Goal: Task Accomplishment & Management: Manage account settings

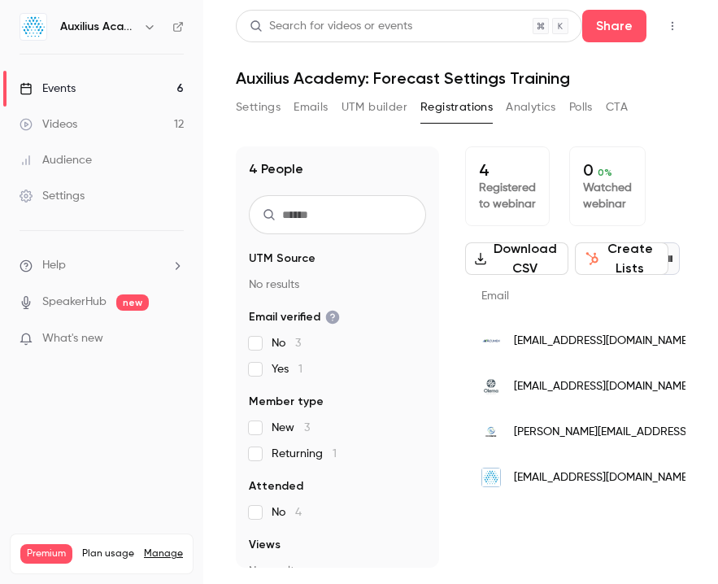
click at [597, 349] on span "[EMAIL_ADDRESS][DOMAIN_NAME]" at bounding box center [602, 340] width 176 height 17
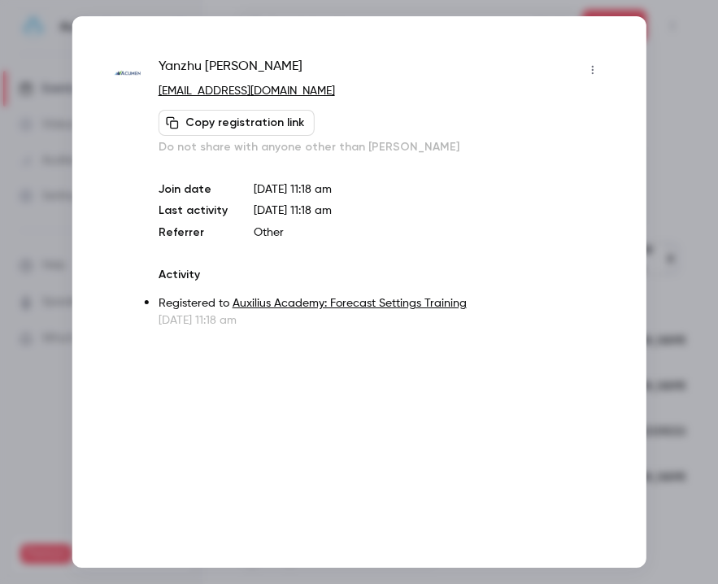
click at [597, 211] on div at bounding box center [359, 292] width 718 height 584
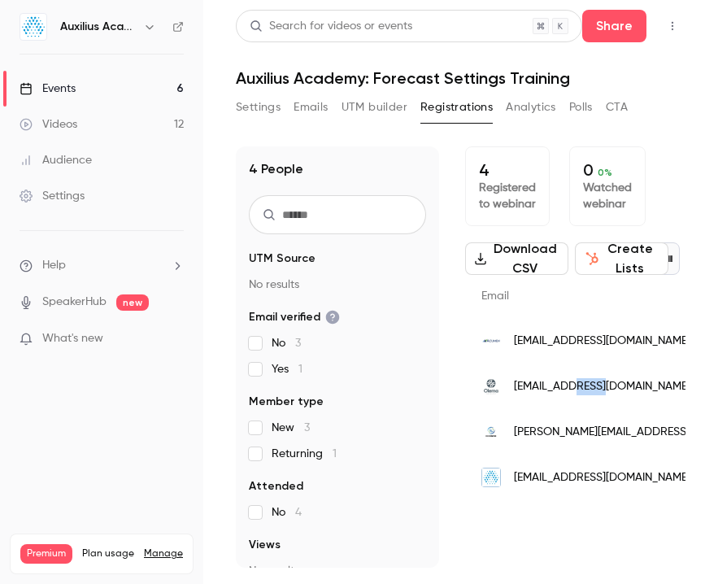
click at [597, 395] on span "[EMAIL_ADDRESS][DOMAIN_NAME]" at bounding box center [602, 386] width 176 height 17
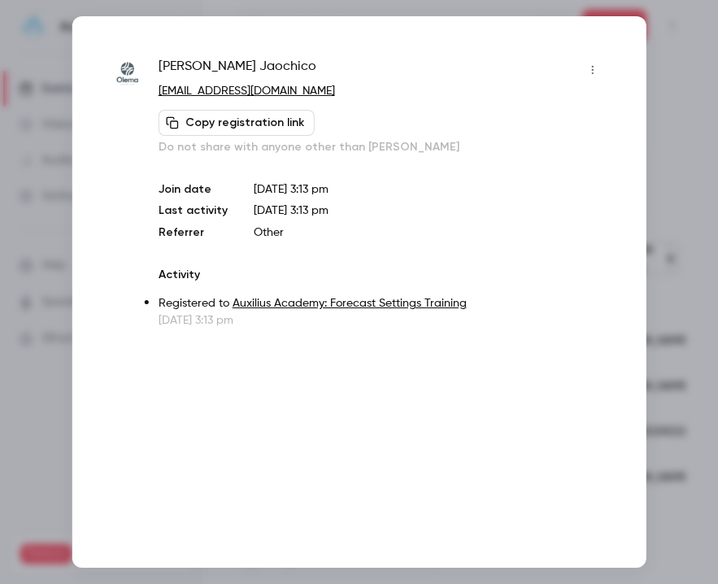
click at [597, 72] on div at bounding box center [359, 292] width 718 height 584
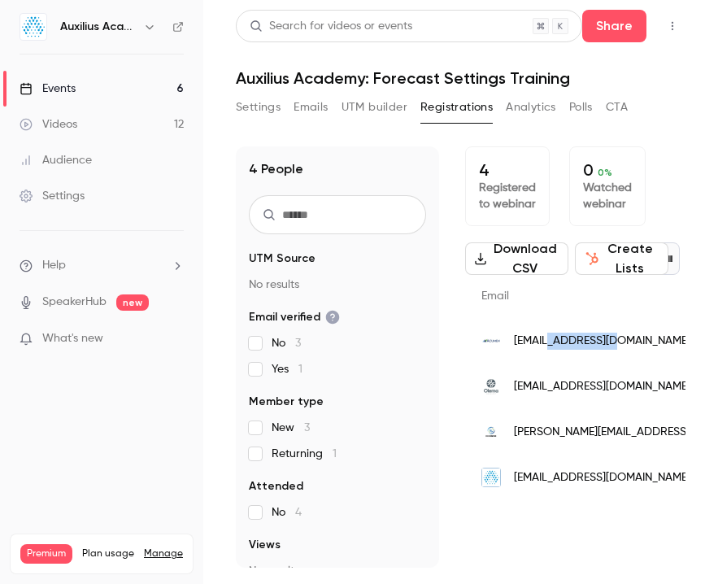
click at [597, 349] on span "[EMAIL_ADDRESS][DOMAIN_NAME]" at bounding box center [602, 340] width 176 height 17
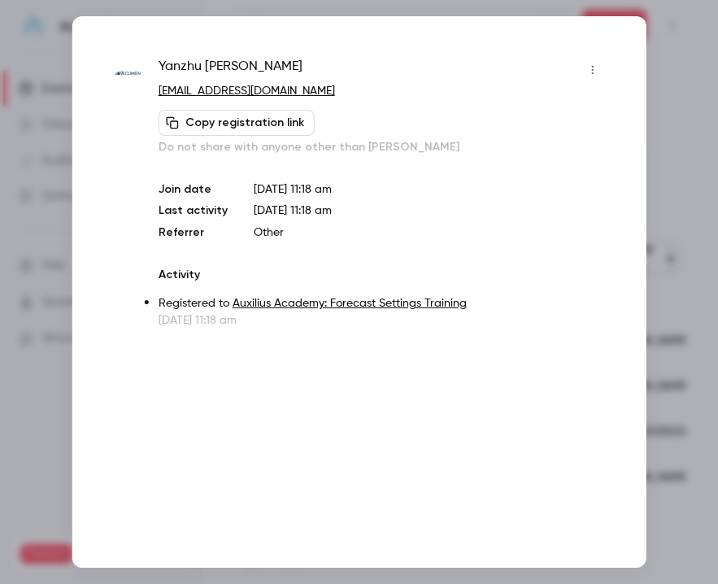
click at [597, 177] on div at bounding box center [359, 292] width 718 height 584
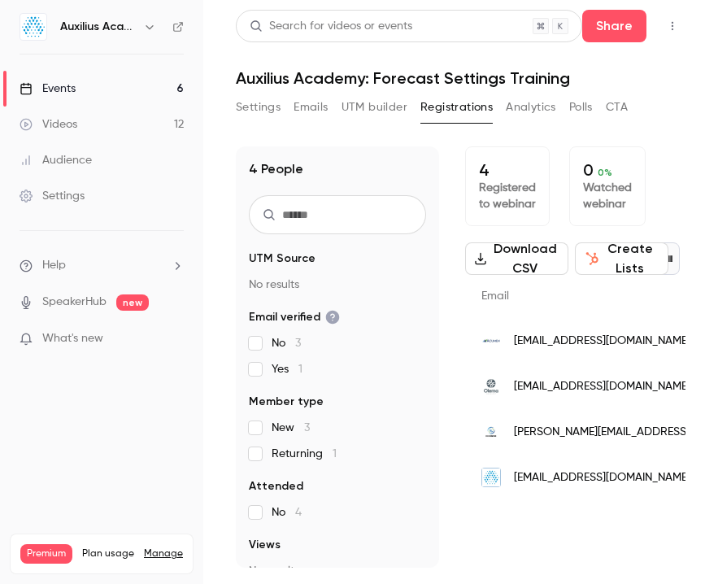
click at [566, 440] on span "[PERSON_NAME][EMAIL_ADDRESS][PERSON_NAME][DOMAIN_NAME]" at bounding box center [686, 431] width 344 height 17
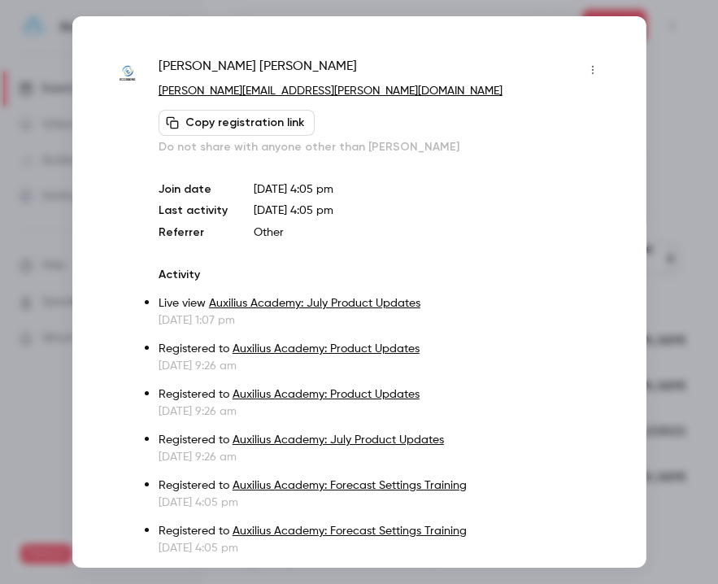
click at [237, 87] on link "[PERSON_NAME][EMAIL_ADDRESS][PERSON_NAME][DOMAIN_NAME]" at bounding box center [330, 90] width 344 height 11
click at [597, 61] on div at bounding box center [359, 292] width 718 height 584
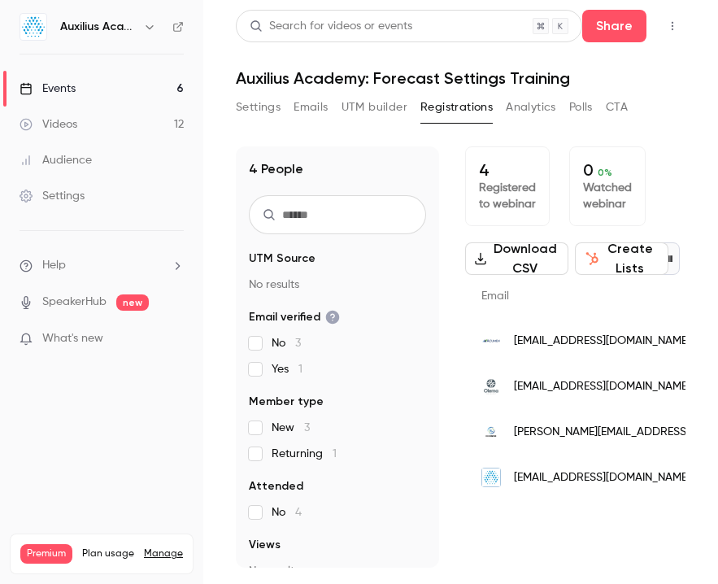
click at [111, 82] on link "Events 6" at bounding box center [101, 89] width 203 height 36
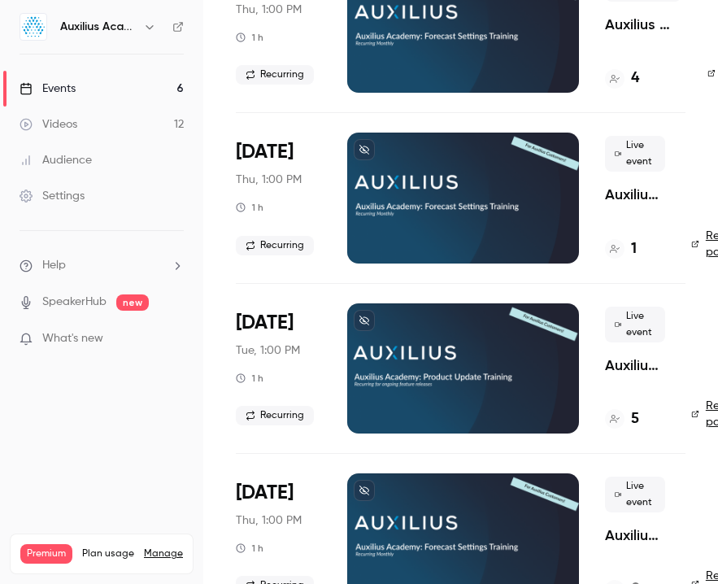
scroll to position [181, 0]
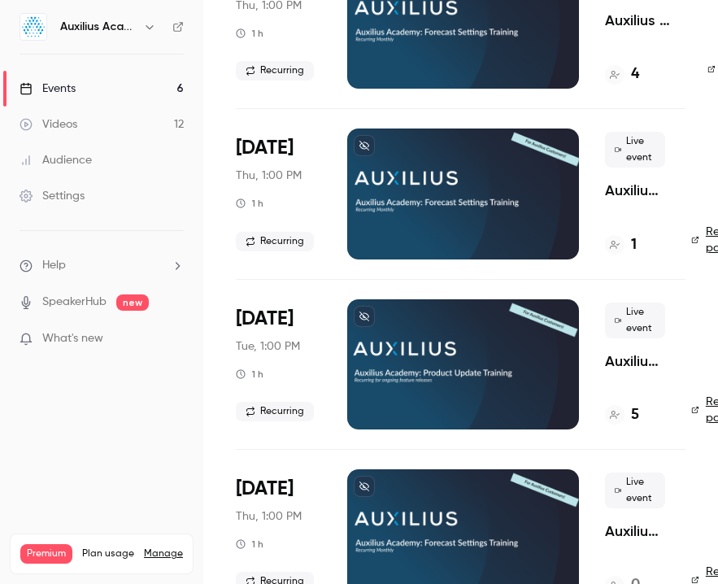
click at [445, 219] on div at bounding box center [463, 193] width 232 height 130
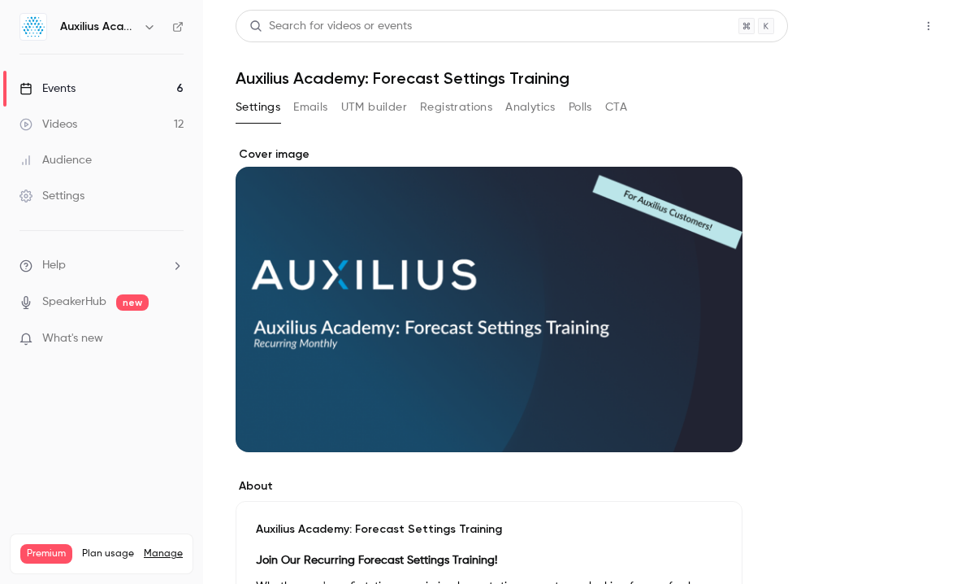
click at [597, 28] on button "Share" at bounding box center [871, 26] width 64 height 33
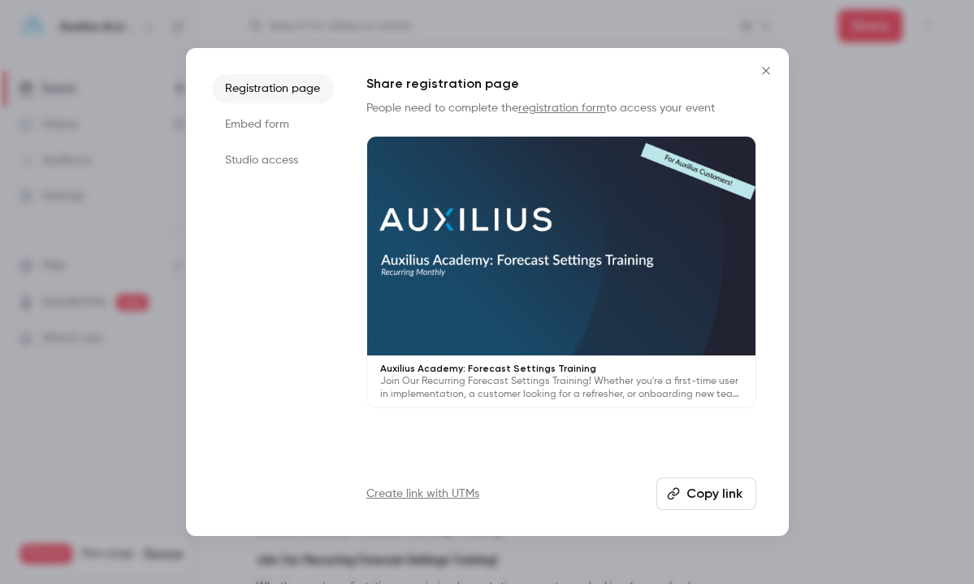
click at [597, 489] on button "Copy link" at bounding box center [707, 493] width 100 height 33
click at [597, 243] on div at bounding box center [487, 292] width 974 height 584
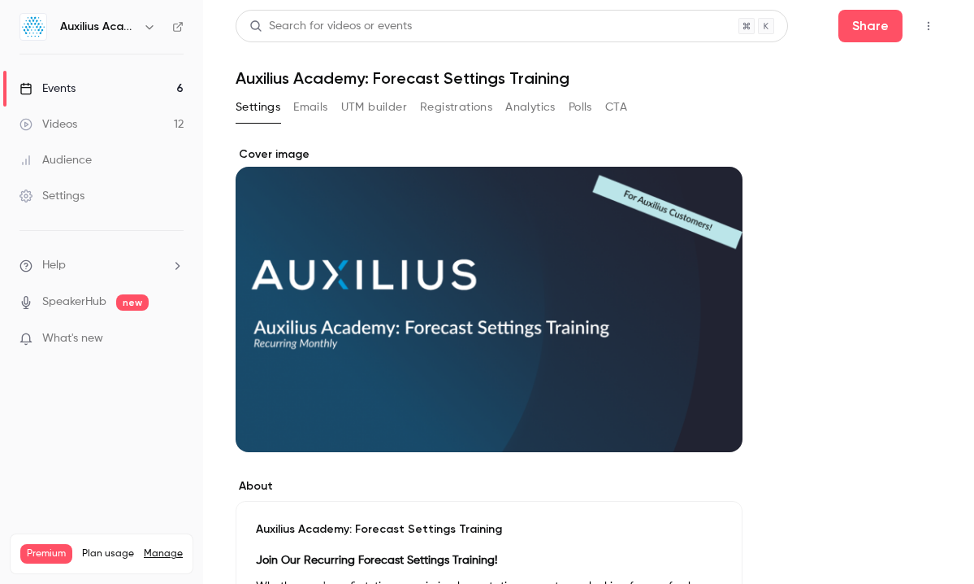
click at [115, 127] on link "Videos 12" at bounding box center [101, 124] width 203 height 36
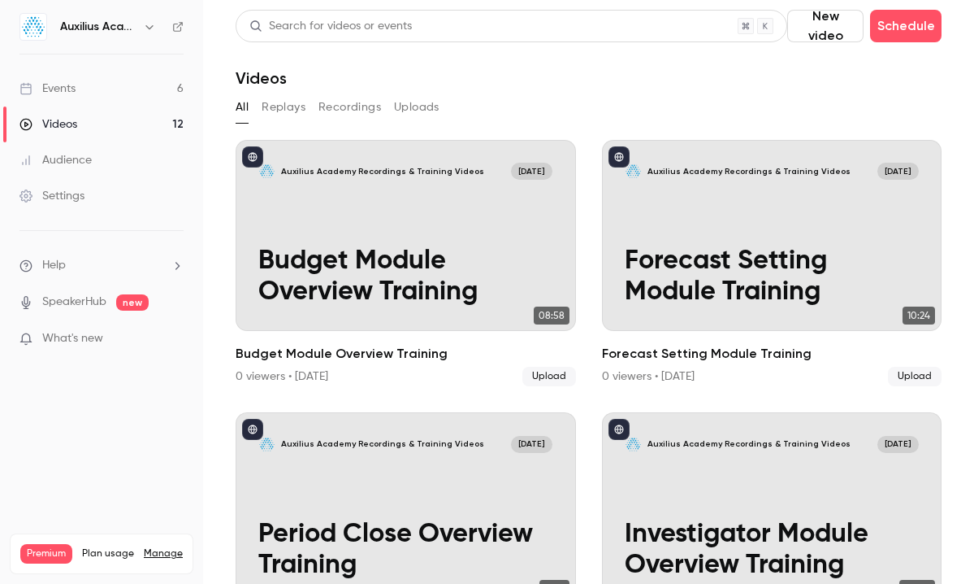
click at [597, 38] on button "New video" at bounding box center [825, 26] width 76 height 33
click at [597, 120] on div "Upload" at bounding box center [886, 113] width 124 height 16
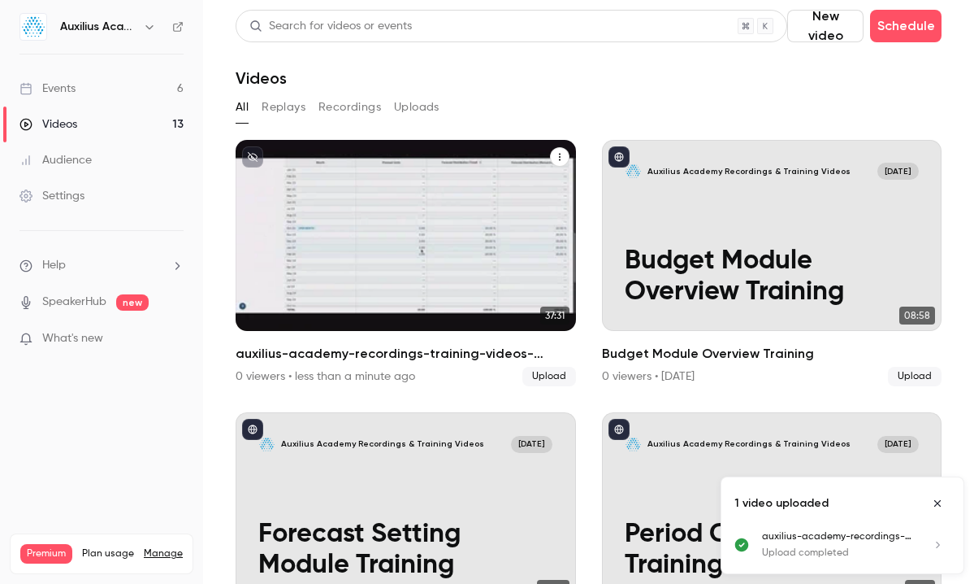
click at [563, 158] on icon "auxilius-academy-recordings-training-videos-auxilius-academy-forecast-settings-…" at bounding box center [560, 157] width 10 height 10
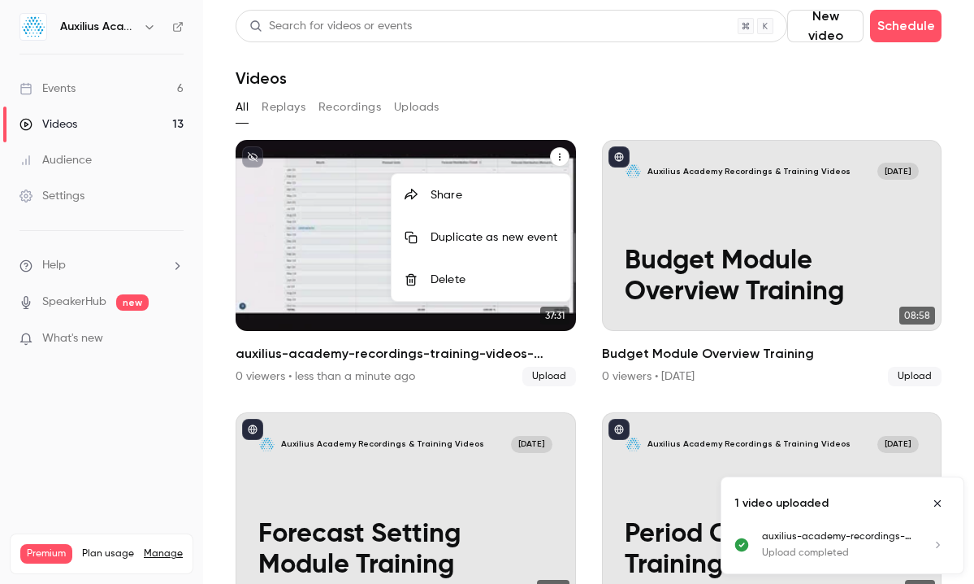
click at [358, 220] on div at bounding box center [487, 292] width 974 height 584
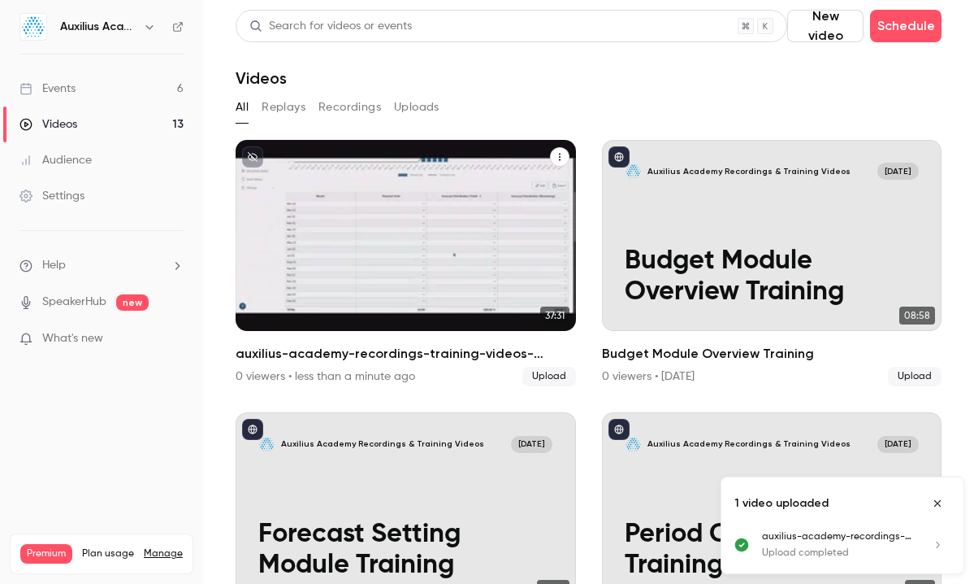
click at [337, 222] on p "auxilius-academy-recordings-training-videos-auxilius-academy-forecast-settings-…" at bounding box center [405, 261] width 294 height 93
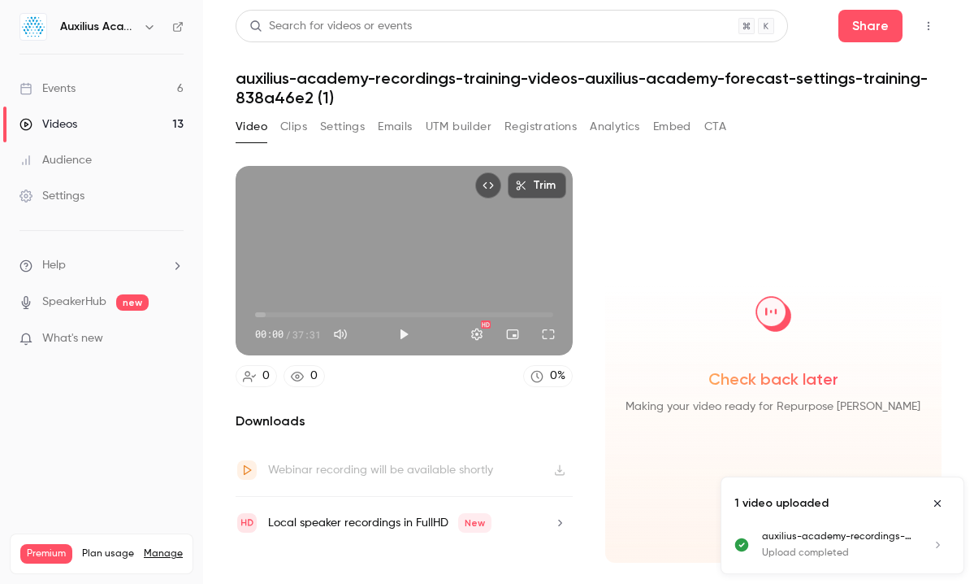
click at [347, 102] on h1 "auxilius-academy-recordings-training-videos-auxilius-academy-forecast-settings-…" at bounding box center [589, 87] width 706 height 39
click at [321, 98] on h1 "auxilius-academy-recordings-training-videos-auxilius-academy-forecast-settings-…" at bounding box center [589, 87] width 706 height 39
click at [333, 128] on button "Settings" at bounding box center [342, 127] width 45 height 26
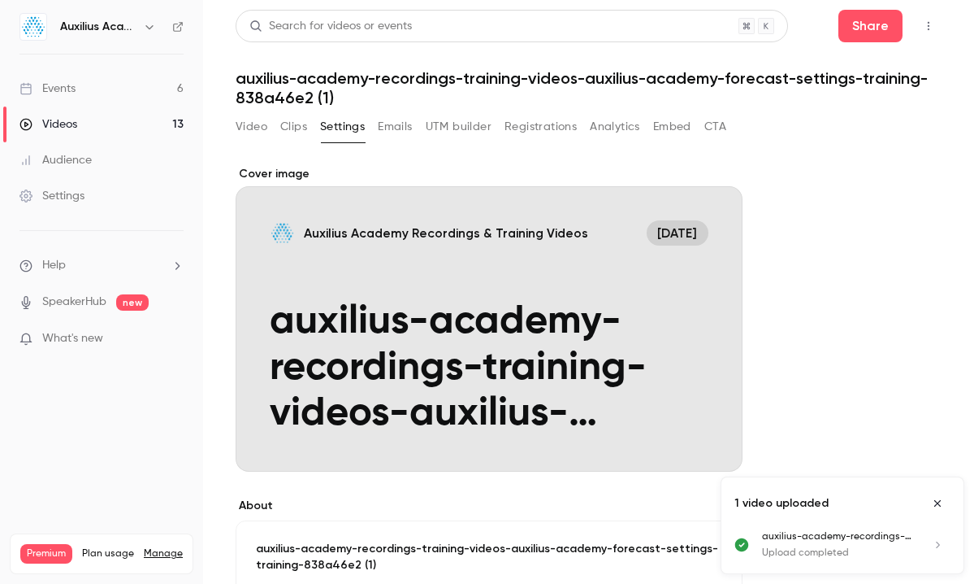
click at [332, 98] on h1 "auxilius-academy-recordings-training-videos-auxilius-academy-forecast-settings-…" at bounding box center [589, 87] width 706 height 39
click at [326, 98] on h1 "auxilius-academy-recordings-training-videos-auxilius-academy-forecast-settings-…" at bounding box center [589, 87] width 706 height 39
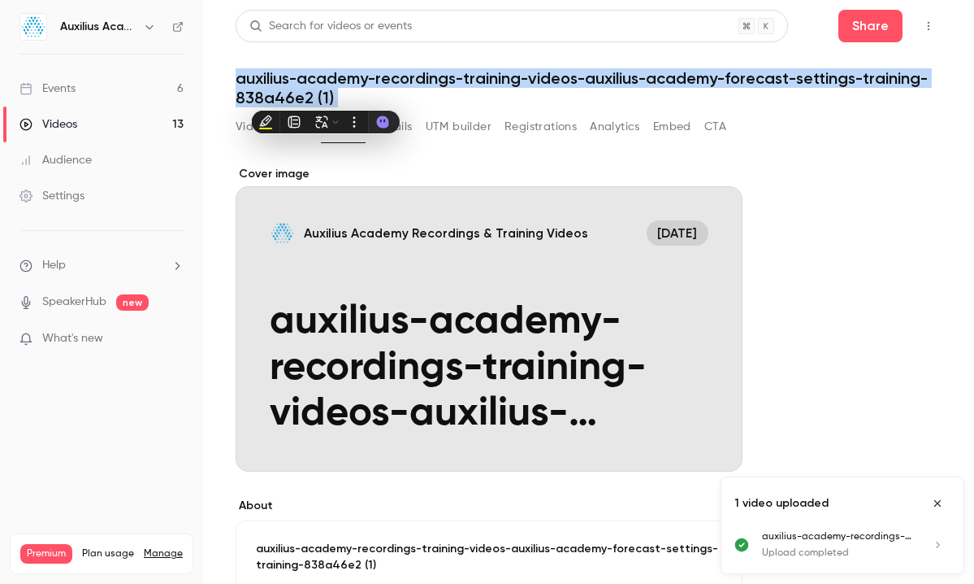
click at [326, 98] on h1 "auxilius-academy-recordings-training-videos-auxilius-academy-forecast-settings-…" at bounding box center [589, 87] width 706 height 39
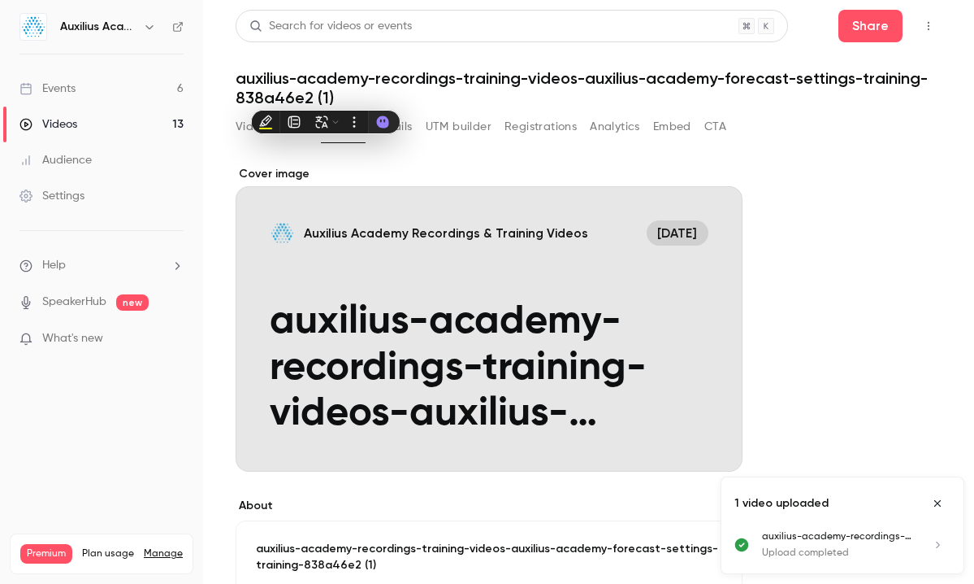
click at [466, 158] on div "**********" at bounding box center [589, 492] width 706 height 692
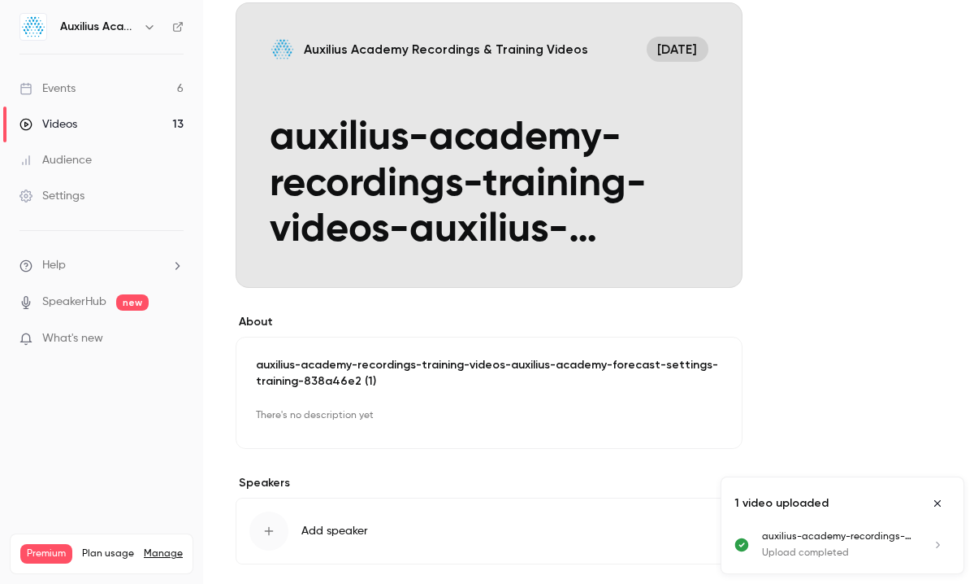
scroll to position [255, 0]
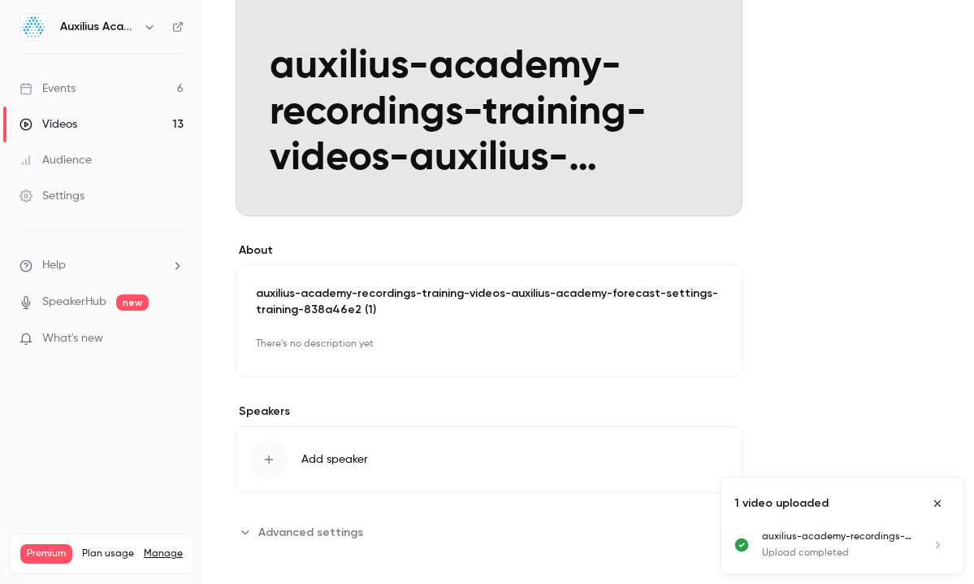
click at [371, 315] on p "auxilius-academy-recordings-training-videos-auxilius-academy-forecast-settings-…" at bounding box center [489, 301] width 466 height 33
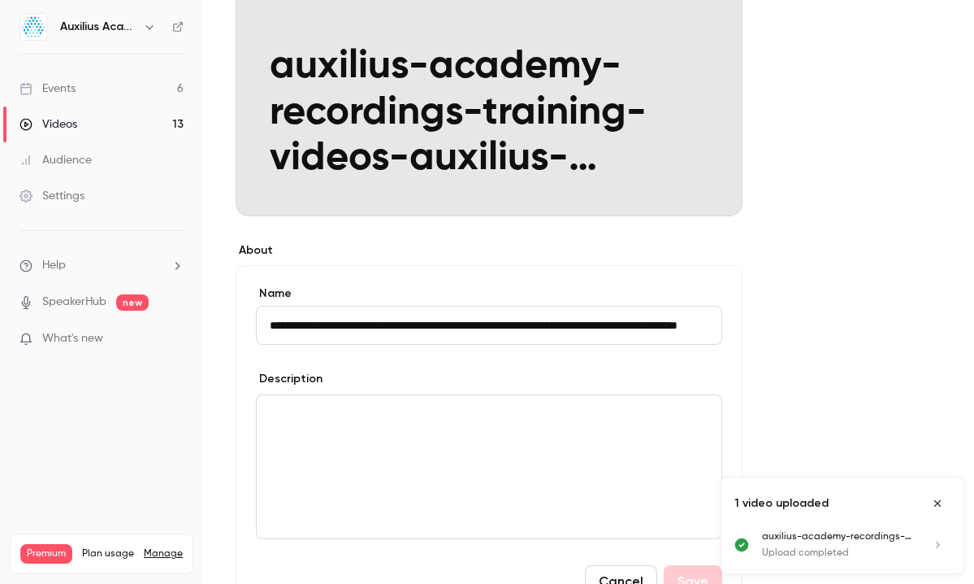
click at [371, 315] on input "**********" at bounding box center [489, 325] width 466 height 39
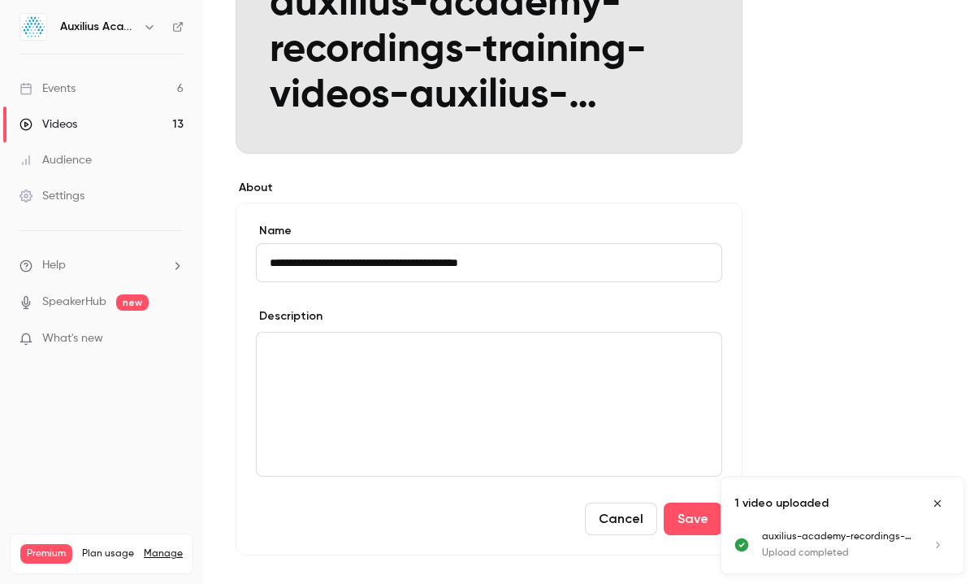
scroll to position [320, 0]
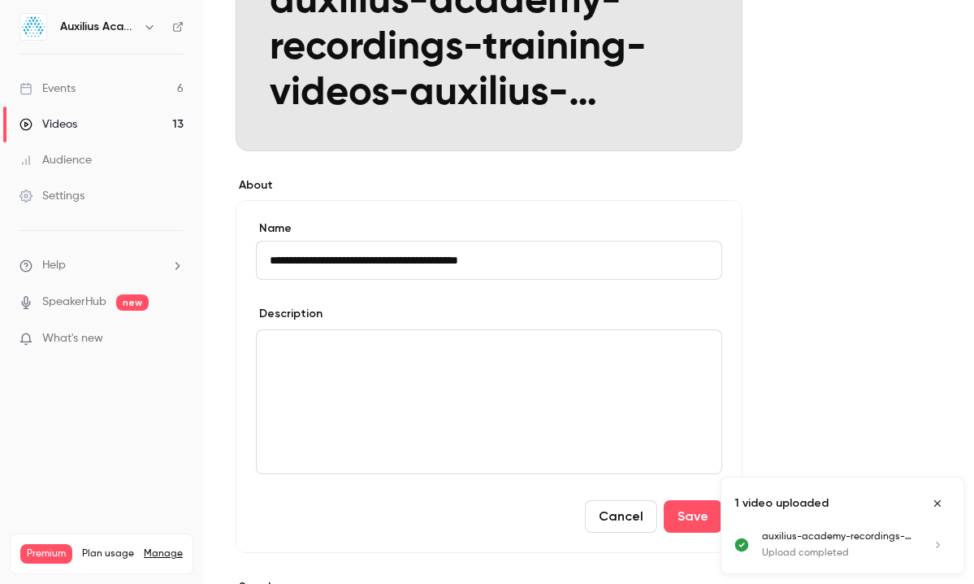
type input "**********"
click at [354, 382] on div "editor" at bounding box center [489, 401] width 465 height 143
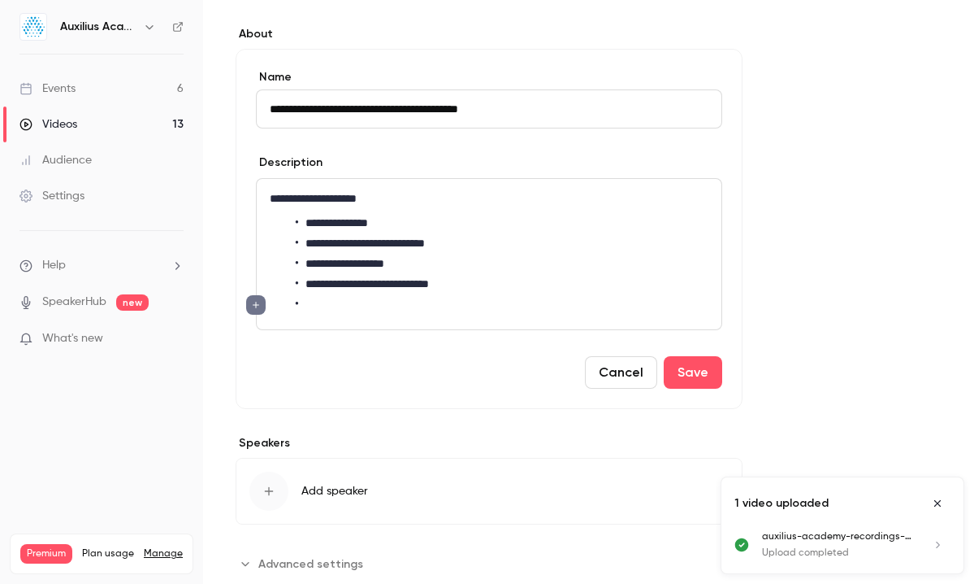
scroll to position [473, 0]
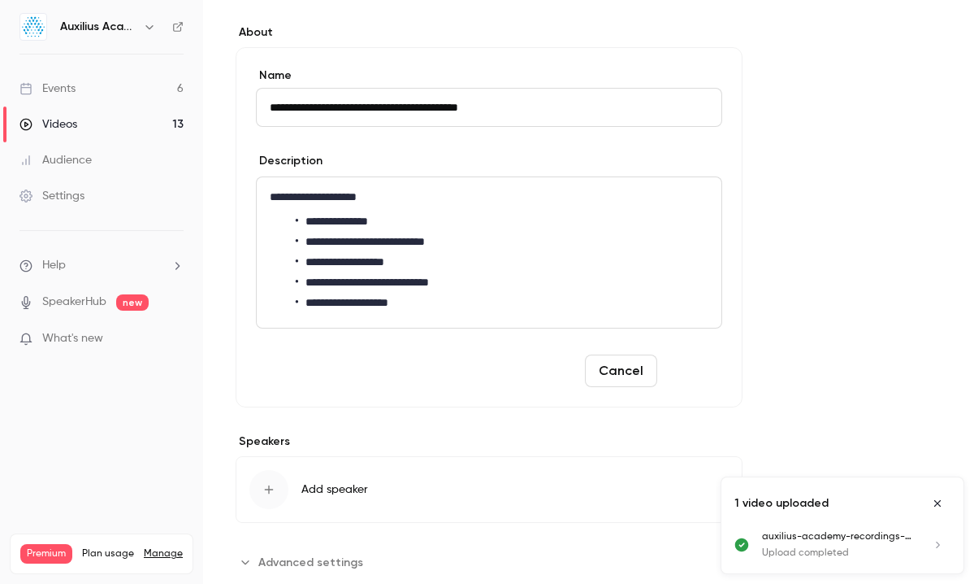
click at [597, 372] on button "Save" at bounding box center [693, 370] width 59 height 33
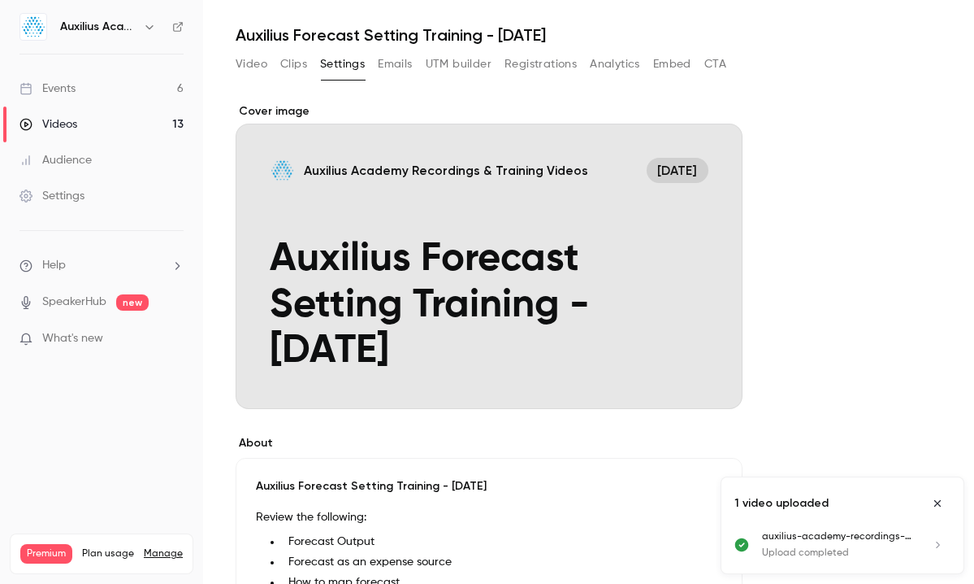
scroll to position [0, 0]
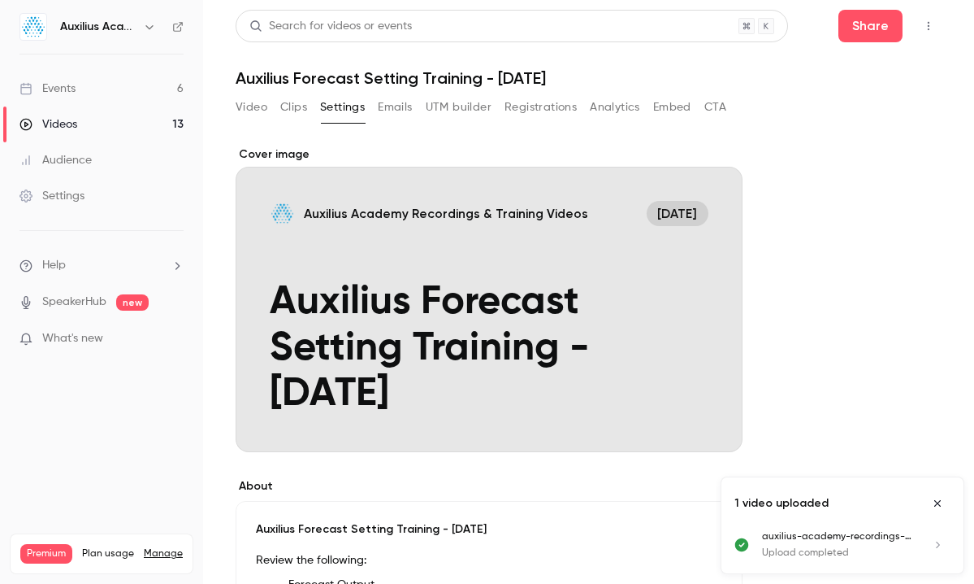
click at [262, 106] on button "Video" at bounding box center [252, 107] width 32 height 26
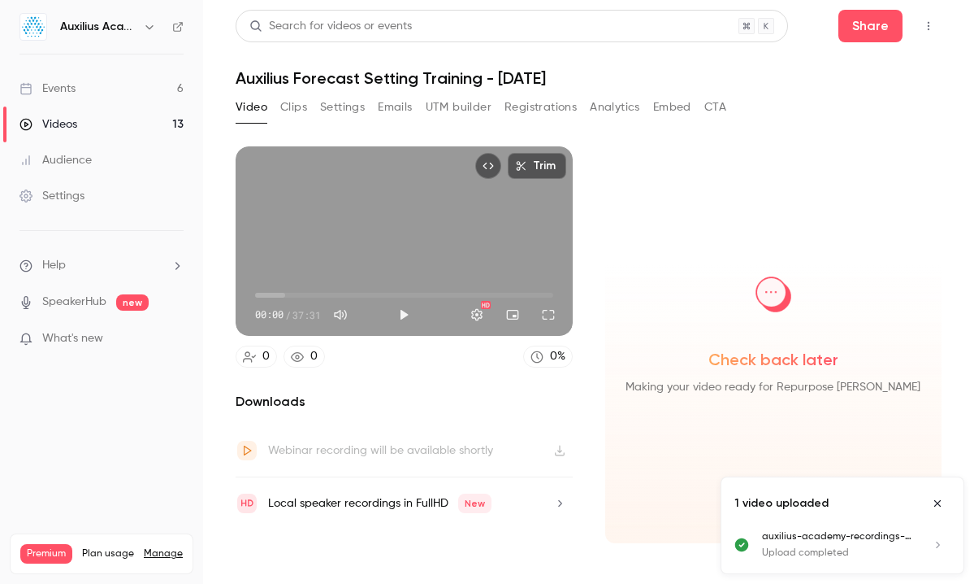
click at [109, 124] on link "Videos 13" at bounding box center [101, 124] width 203 height 36
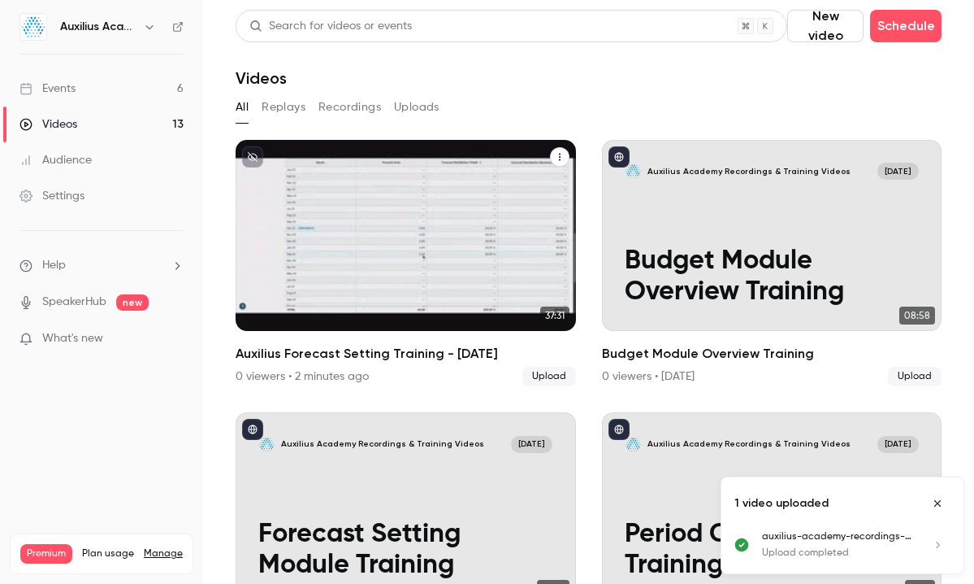
click at [248, 156] on icon "unpublished" at bounding box center [253, 157] width 10 height 10
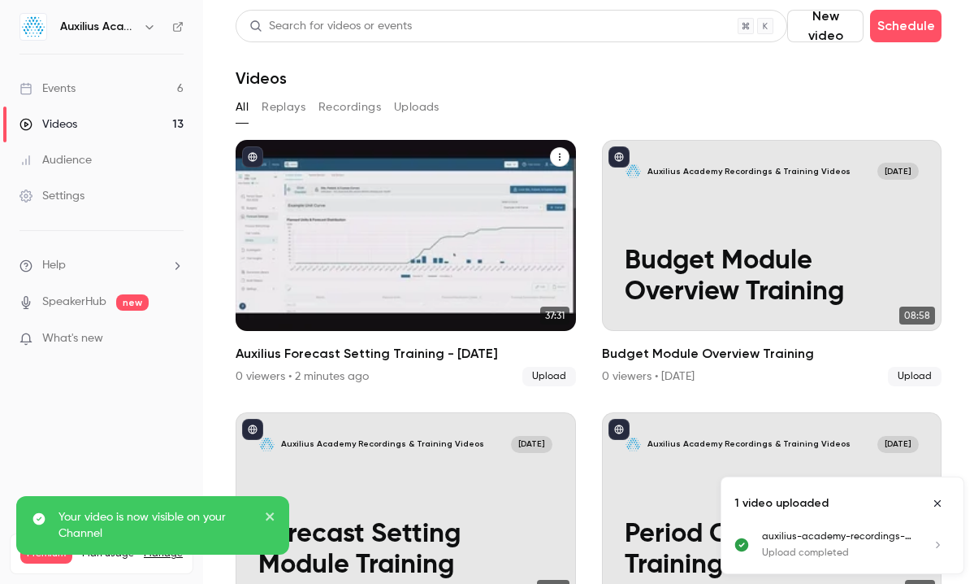
click at [565, 156] on button "Auxilius Forecast Setting Training - June 2025" at bounding box center [560, 157] width 20 height 20
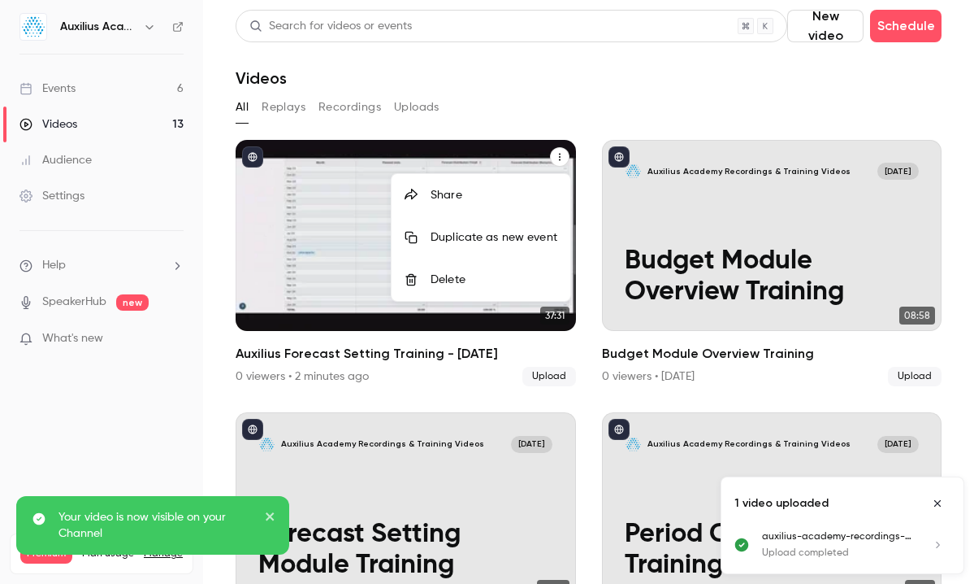
click at [331, 322] on div at bounding box center [487, 292] width 974 height 584
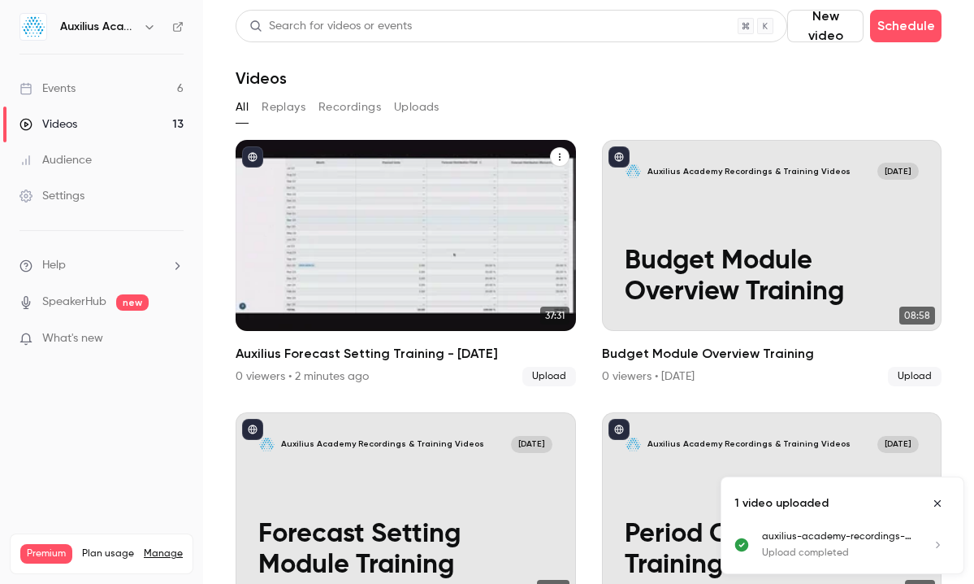
click at [326, 255] on p "Auxilius Forecast Setting Training - [DATE]" at bounding box center [405, 261] width 294 height 93
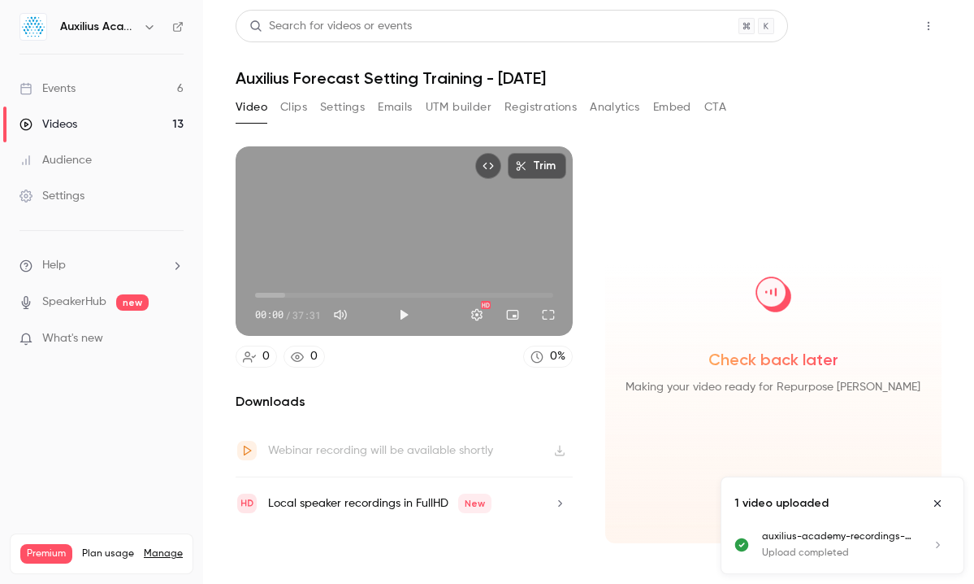
click at [597, 31] on button "Share" at bounding box center [871, 26] width 64 height 33
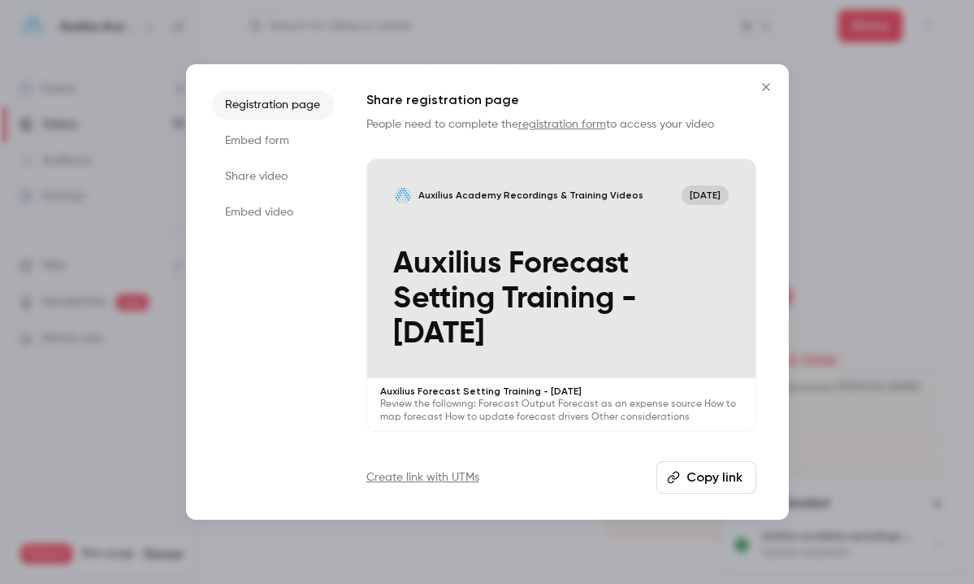
click at [597, 87] on icon "Close" at bounding box center [767, 86] width 20 height 13
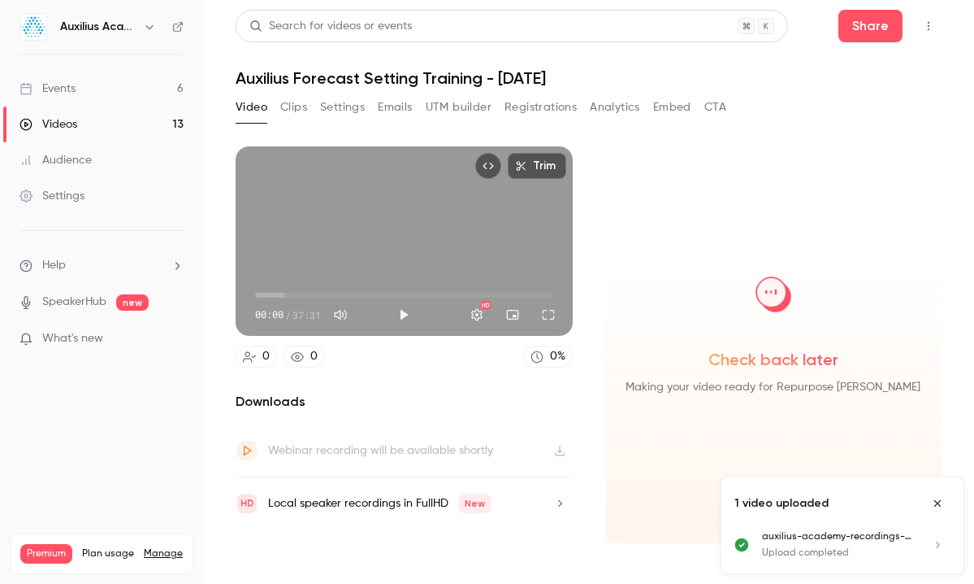
click at [171, 28] on div "Auxilius Academy Recordings & Training Videos" at bounding box center [102, 27] width 164 height 28
click at [175, 28] on icon at bounding box center [177, 26] width 11 height 11
